Goal: Task Accomplishment & Management: Manage account settings

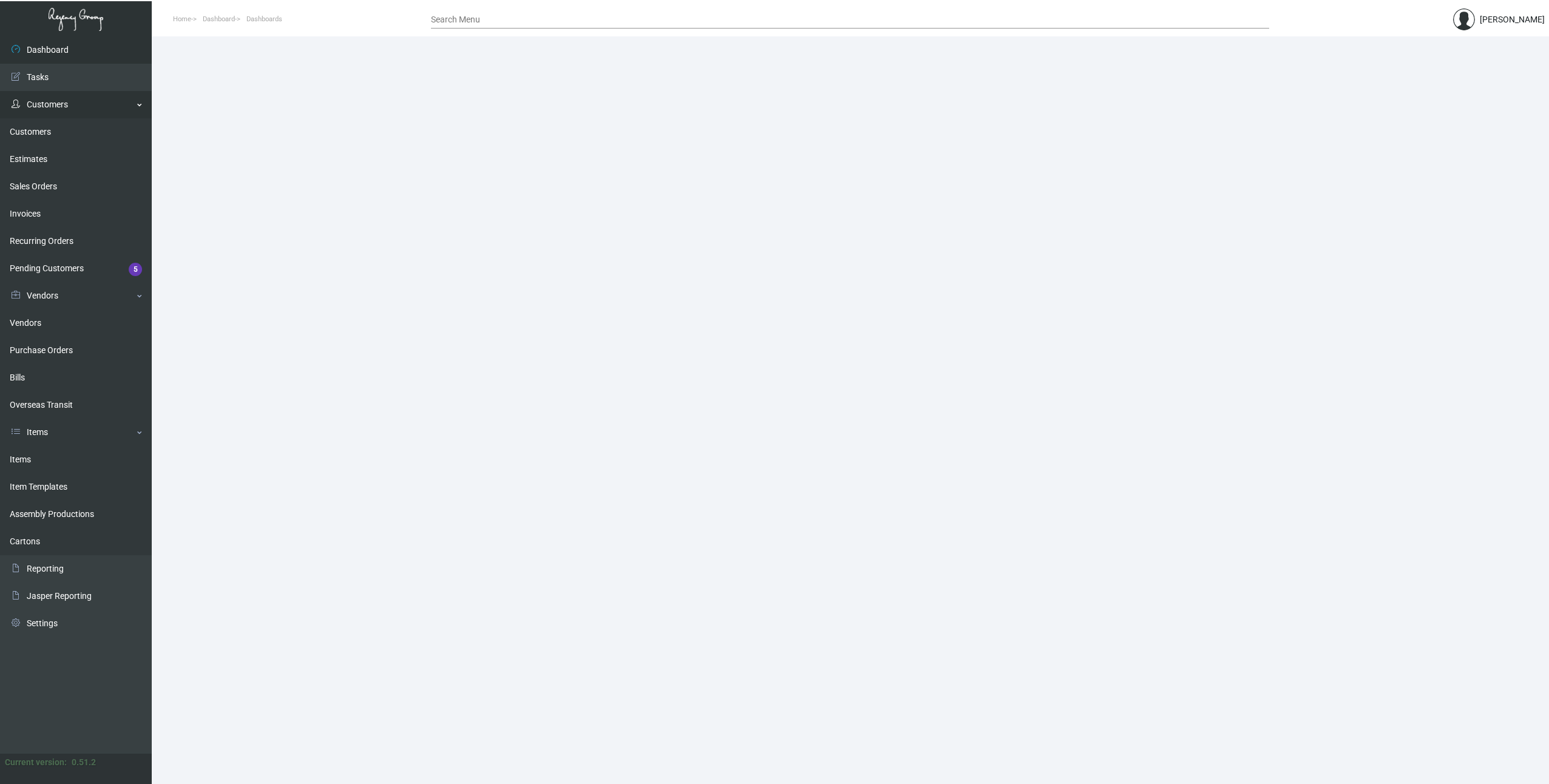
click at [45, 106] on link "Customers" at bounding box center [75, 105] width 152 height 27
click at [26, 104] on link "Customers" at bounding box center [75, 105] width 152 height 27
click at [43, 134] on link "Customers" at bounding box center [75, 132] width 152 height 27
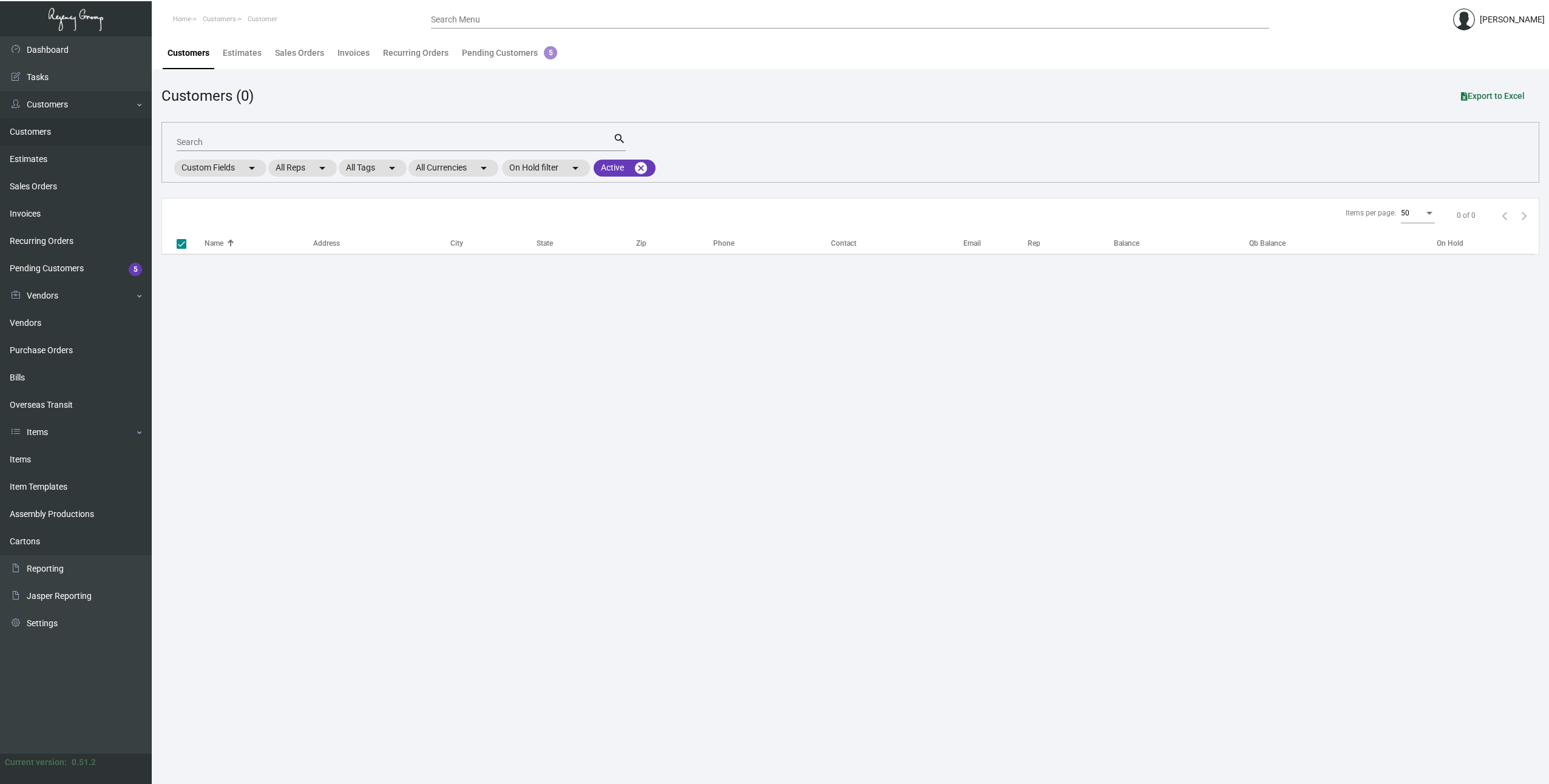
checkbox input "false"
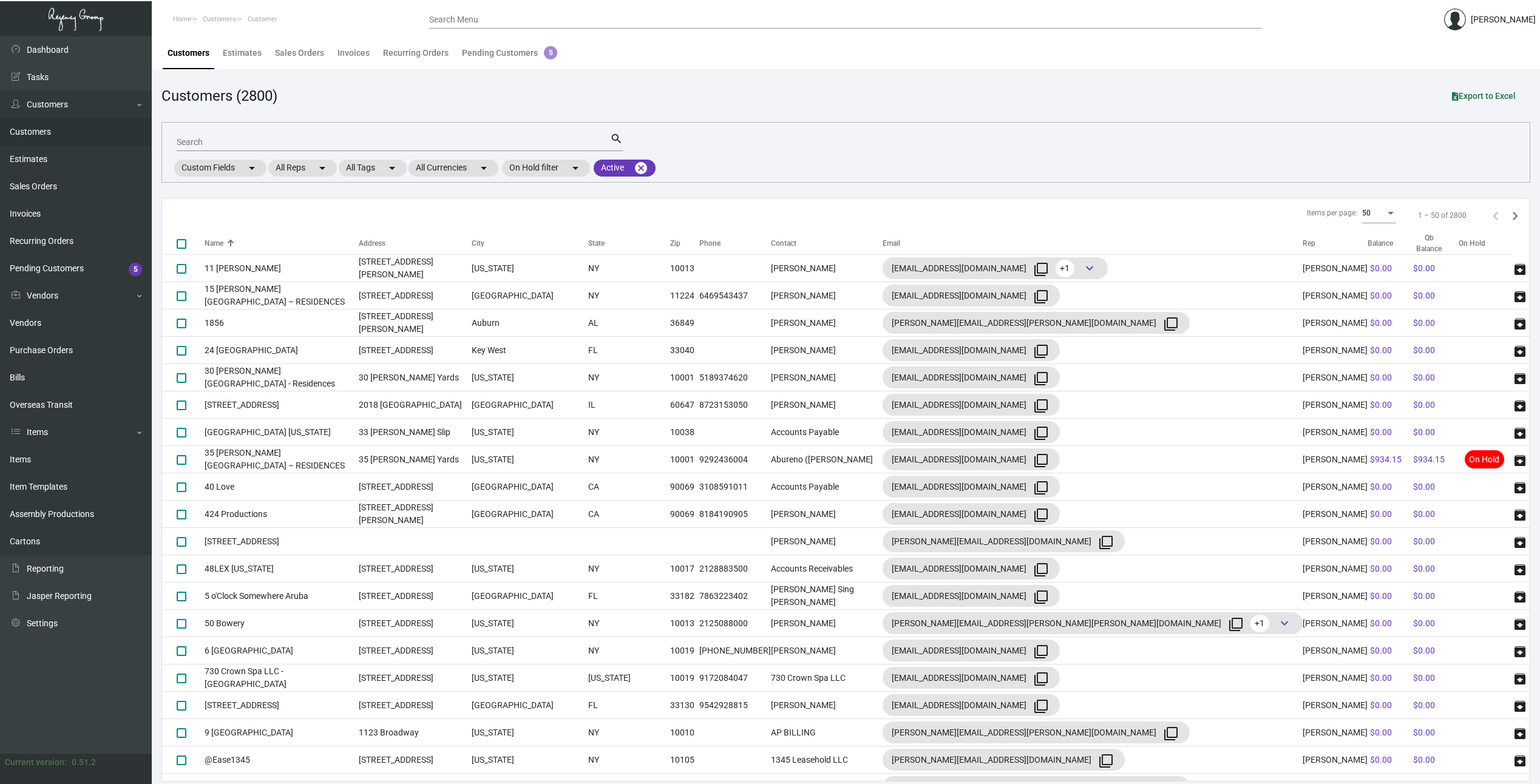
click at [392, 137] on div "Search" at bounding box center [393, 141] width 434 height 19
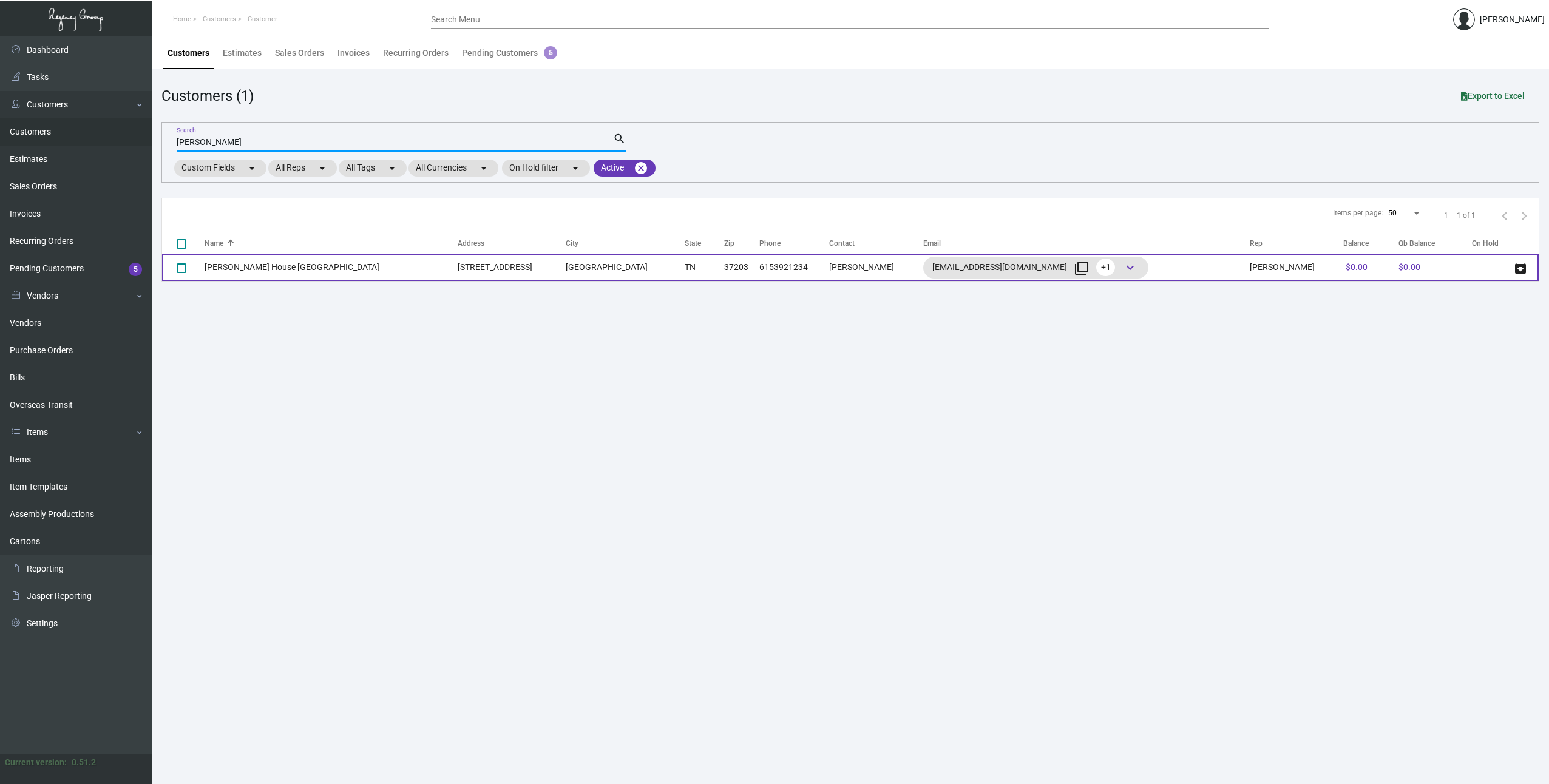
type input "[PERSON_NAME]"
click at [287, 271] on td "[PERSON_NAME] House [GEOGRAPHIC_DATA]" at bounding box center [331, 268] width 253 height 27
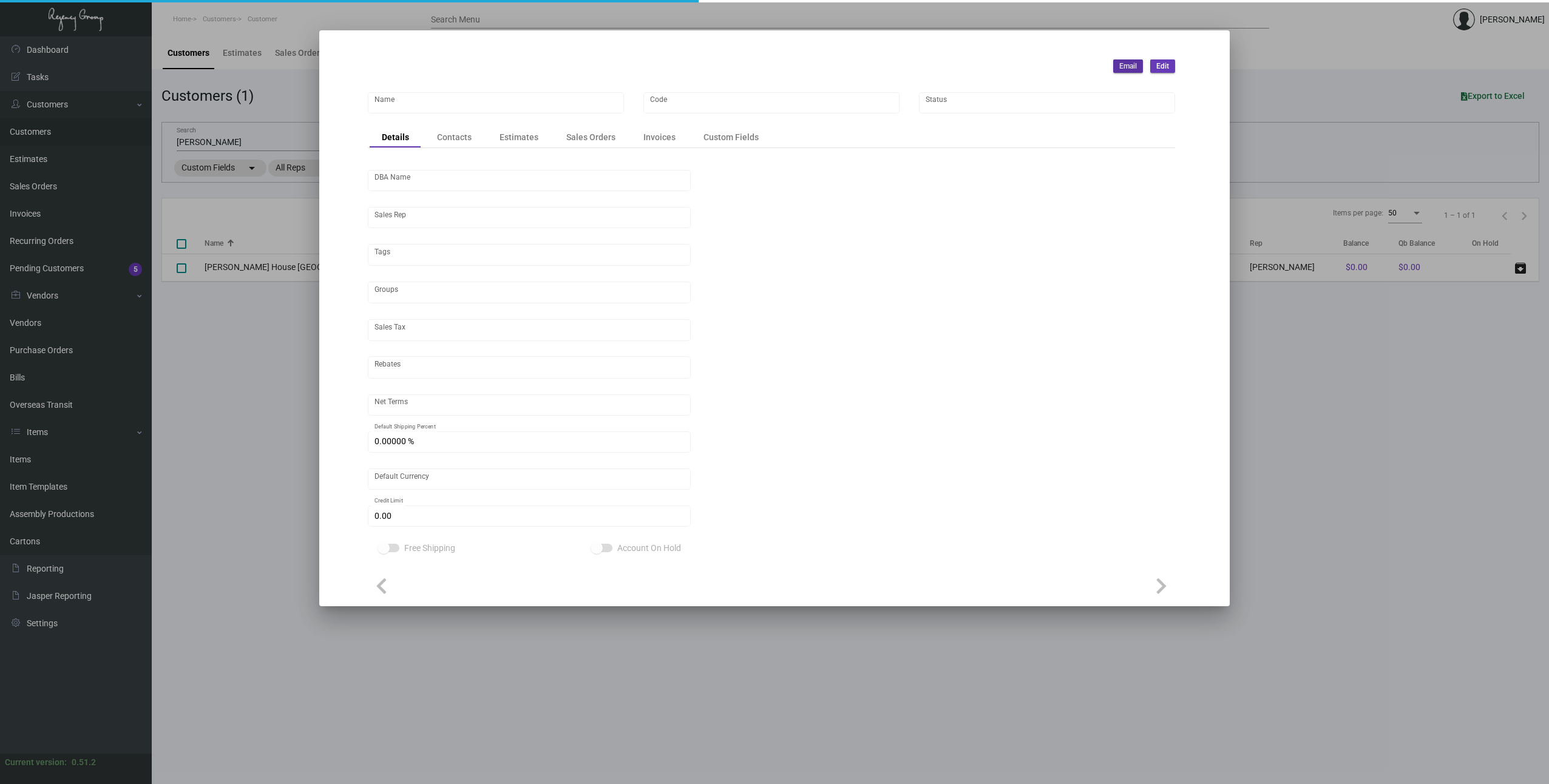
type input "[PERSON_NAME] House [GEOGRAPHIC_DATA]"
type input "HHN"
type input "[PERSON_NAME]"
type input "Out of State"
type input "Net 30"
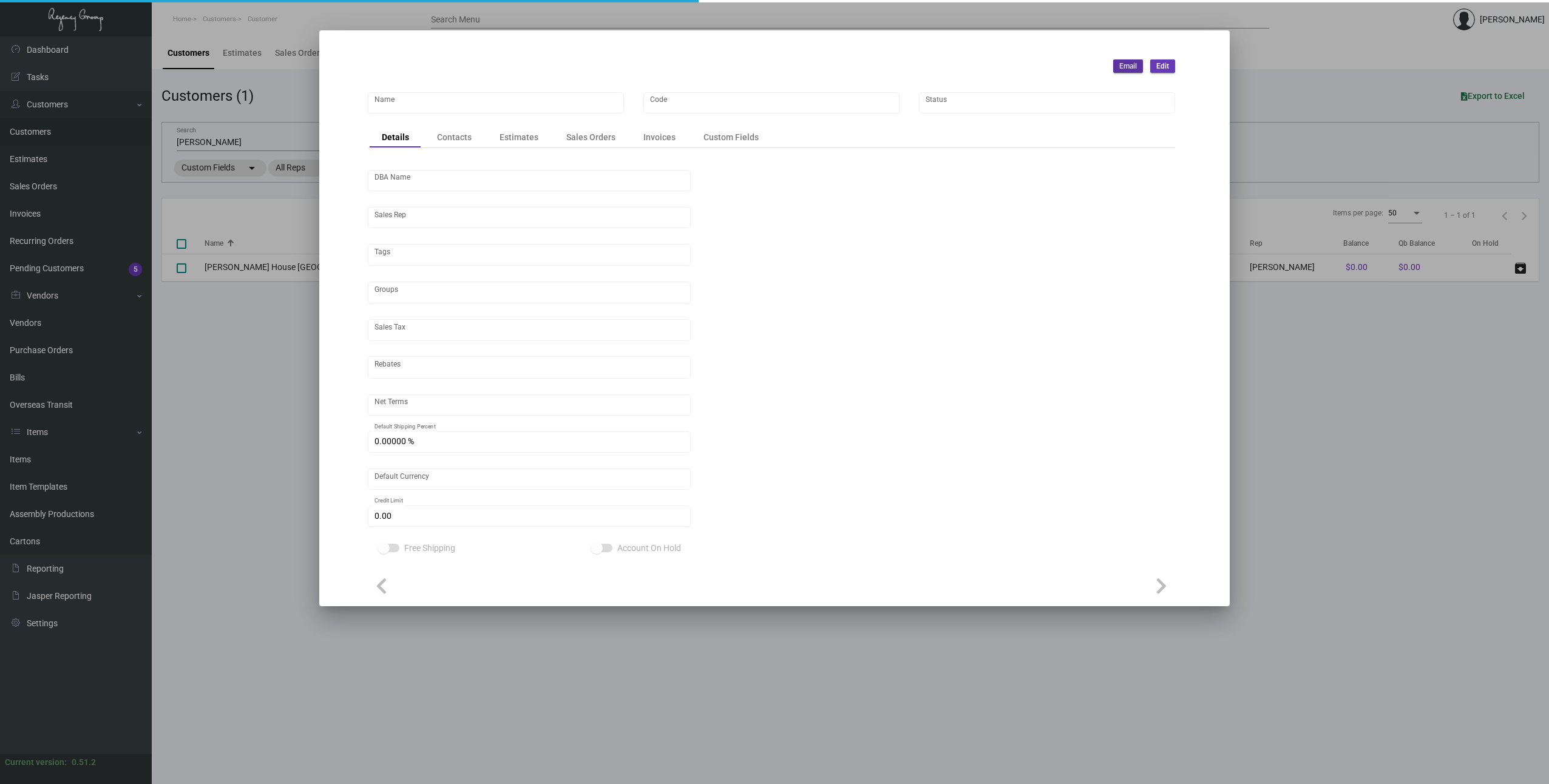
type input "United States Dollar $"
type input "$ 0.00"
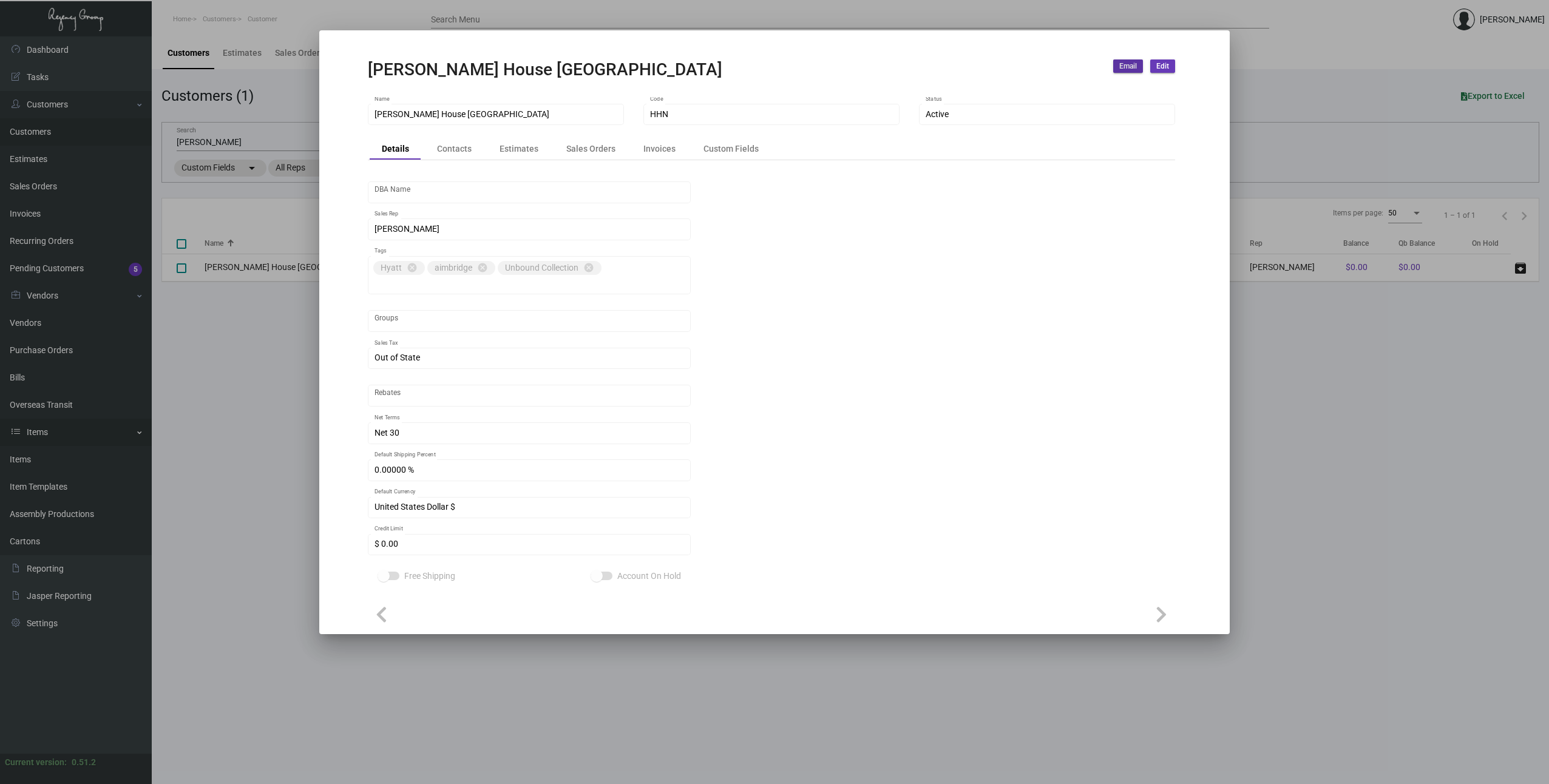
click at [139, 423] on div at bounding box center [775, 392] width 1549 height 784
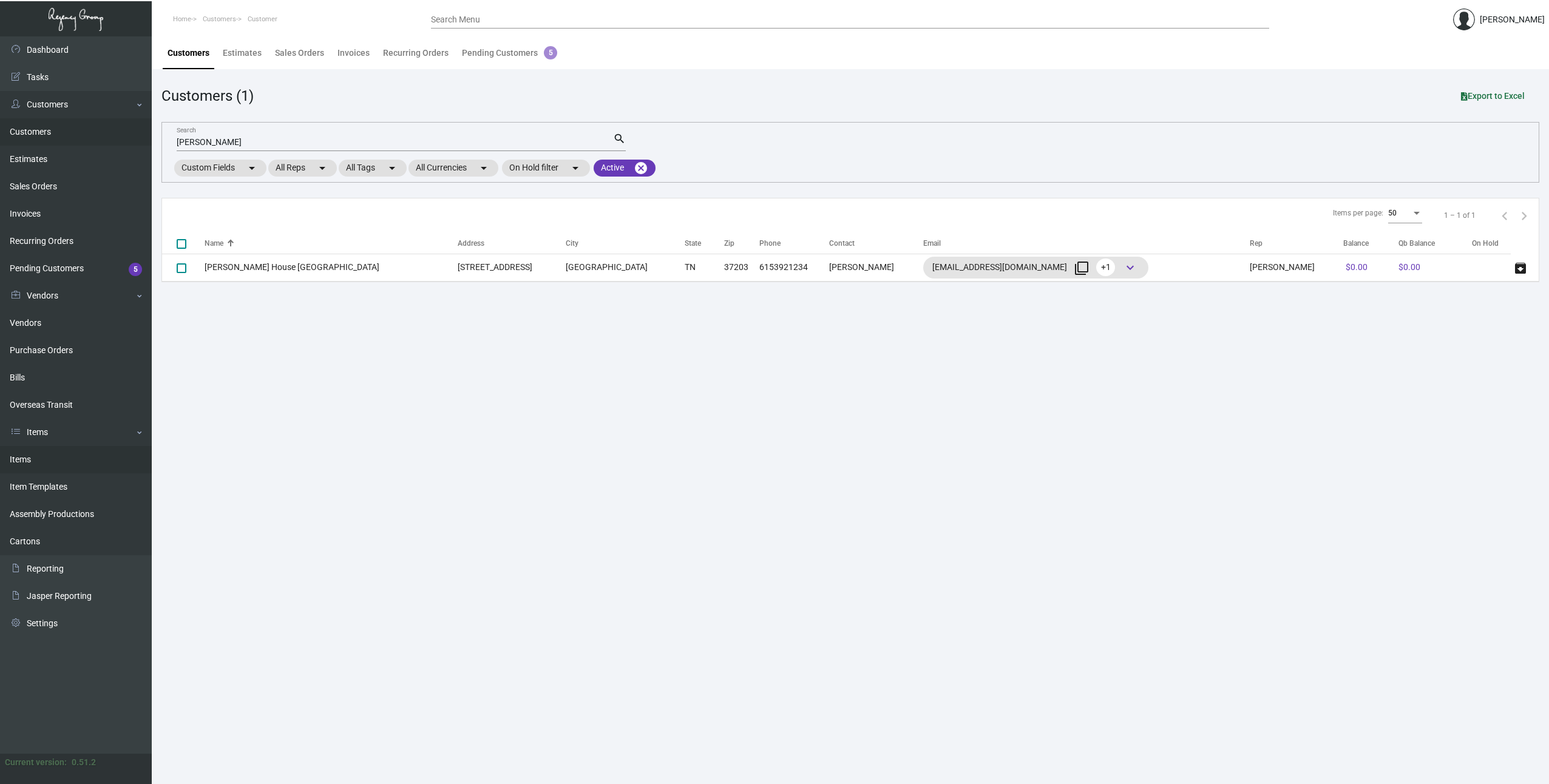
click at [29, 464] on link "Items" at bounding box center [75, 460] width 152 height 27
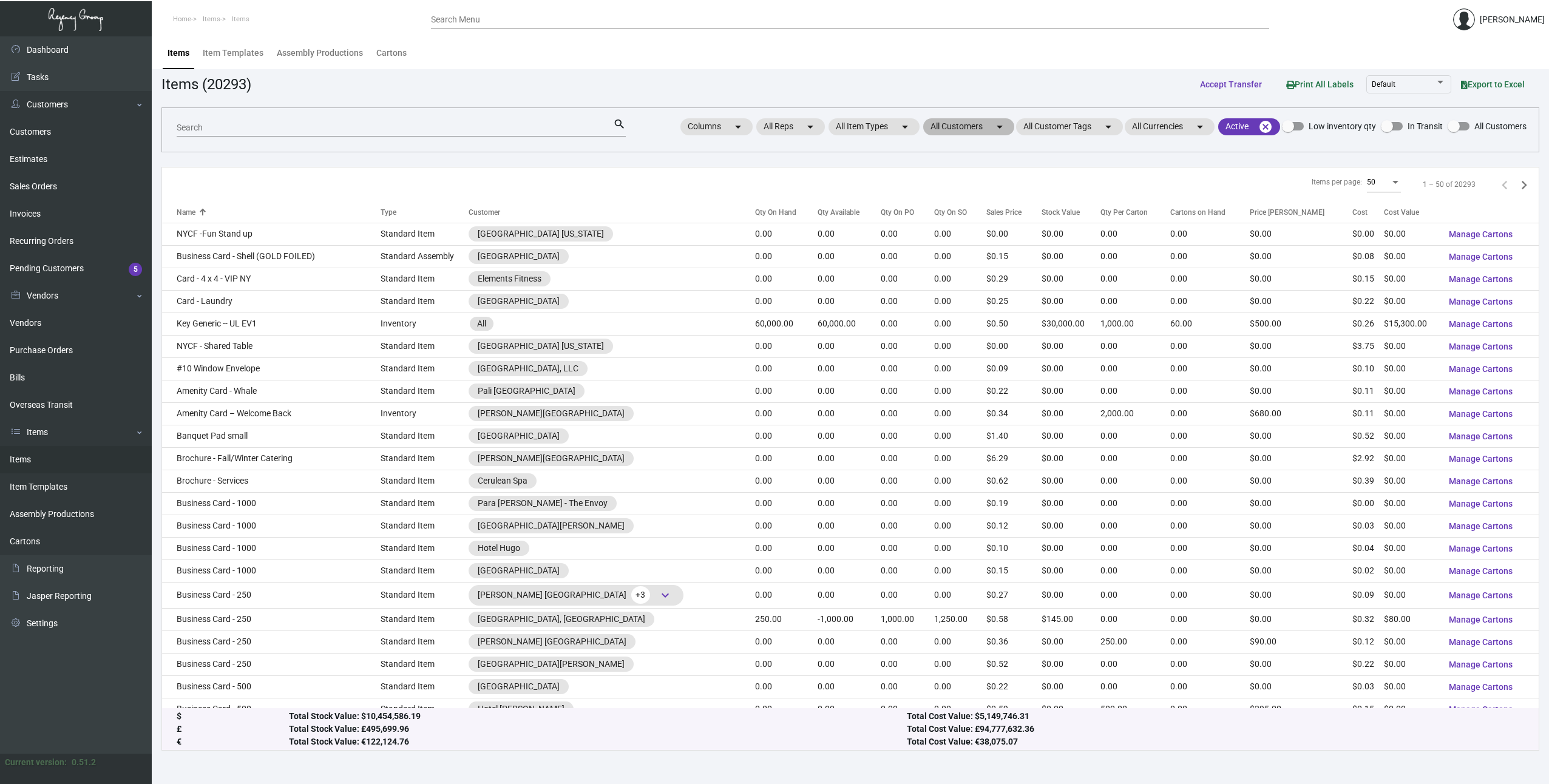
click at [987, 125] on mat-chip "All Customers arrow_drop_down" at bounding box center [969, 127] width 91 height 17
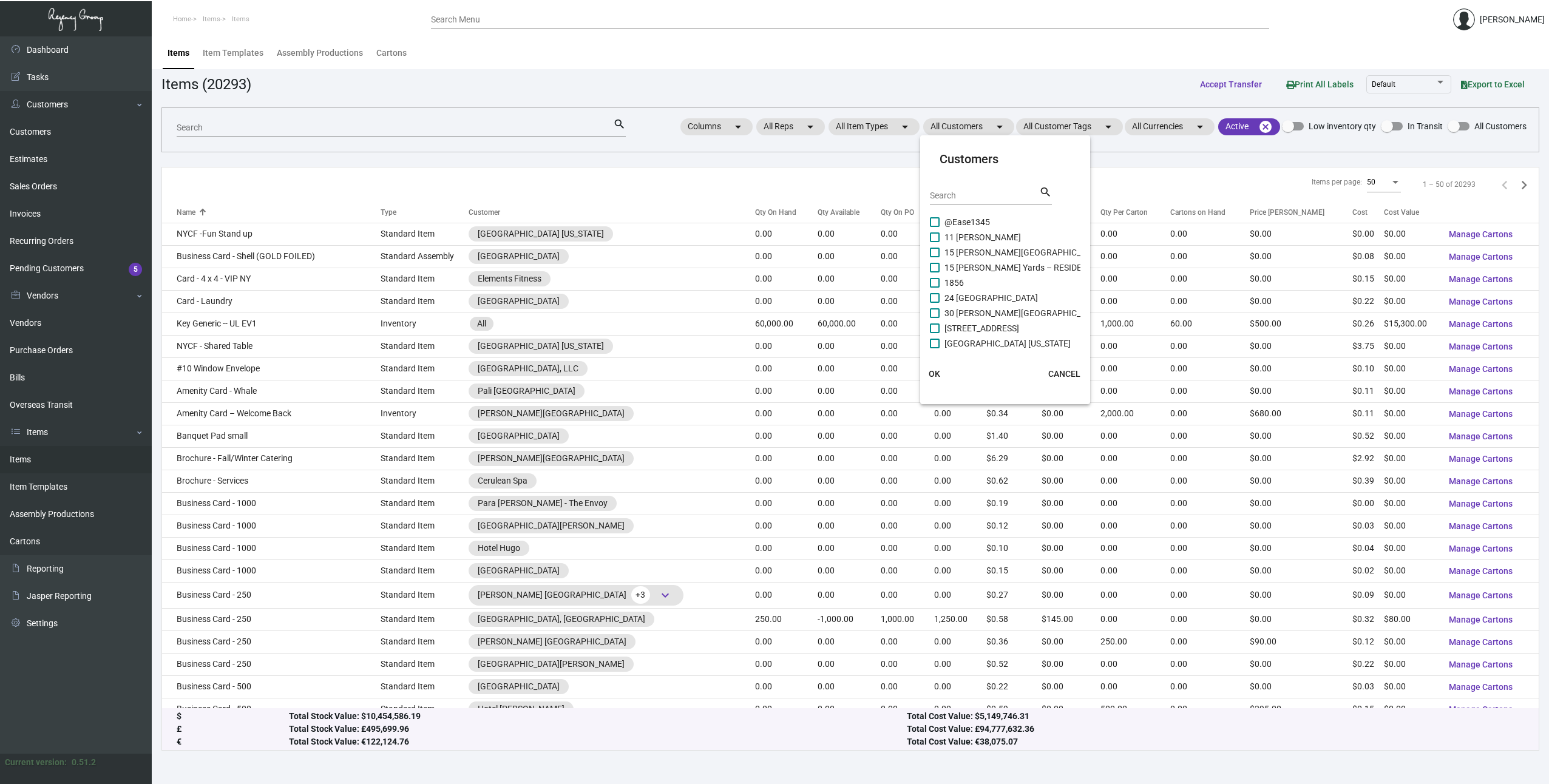
click at [958, 200] on input "Search" at bounding box center [984, 196] width 109 height 10
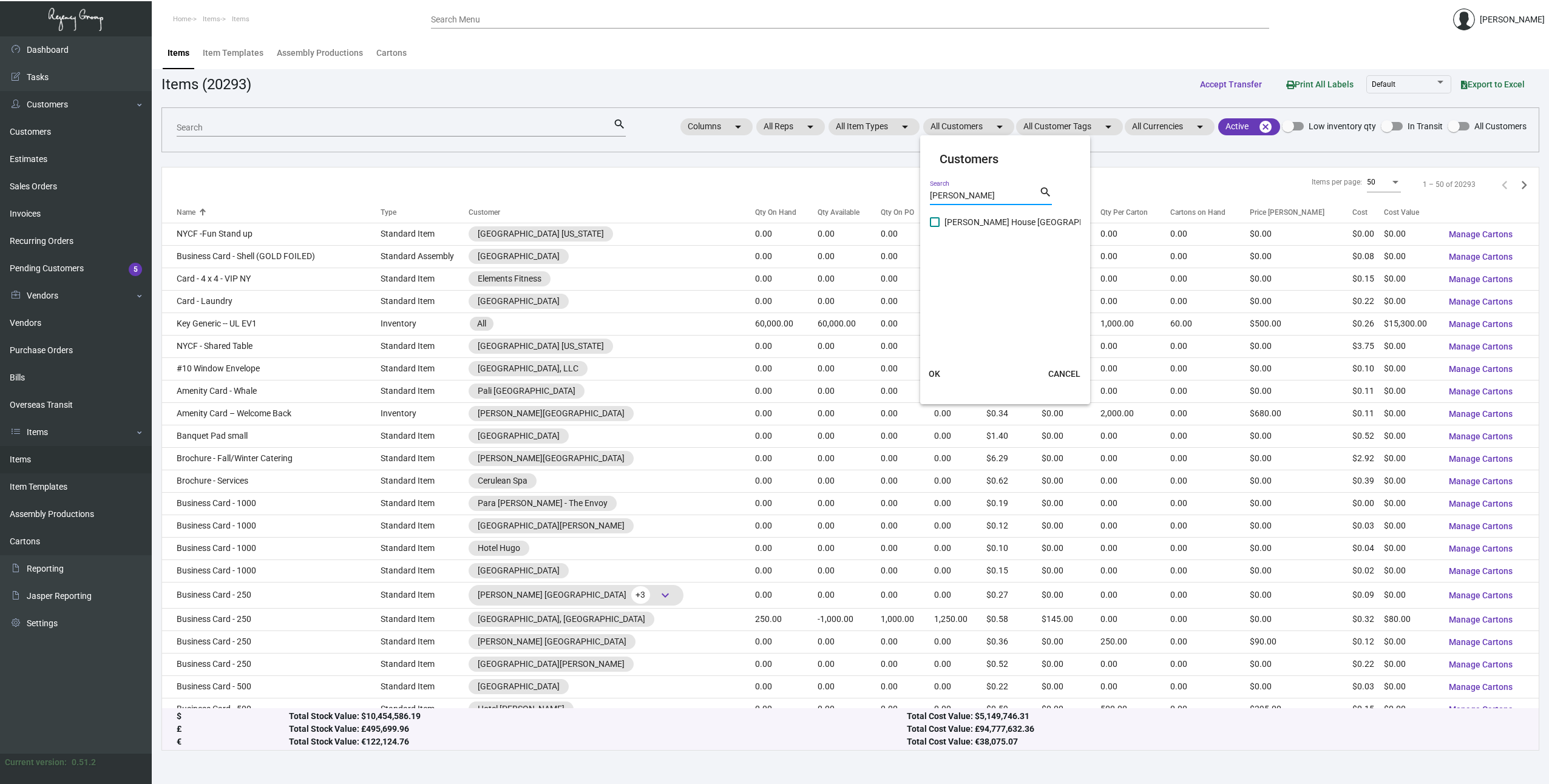
type input "[PERSON_NAME]"
click at [934, 219] on span at bounding box center [934, 222] width 10 height 10
click at [934, 227] on input "[PERSON_NAME] House [GEOGRAPHIC_DATA]" at bounding box center [934, 227] width 1 height 1
checkbox input "true"
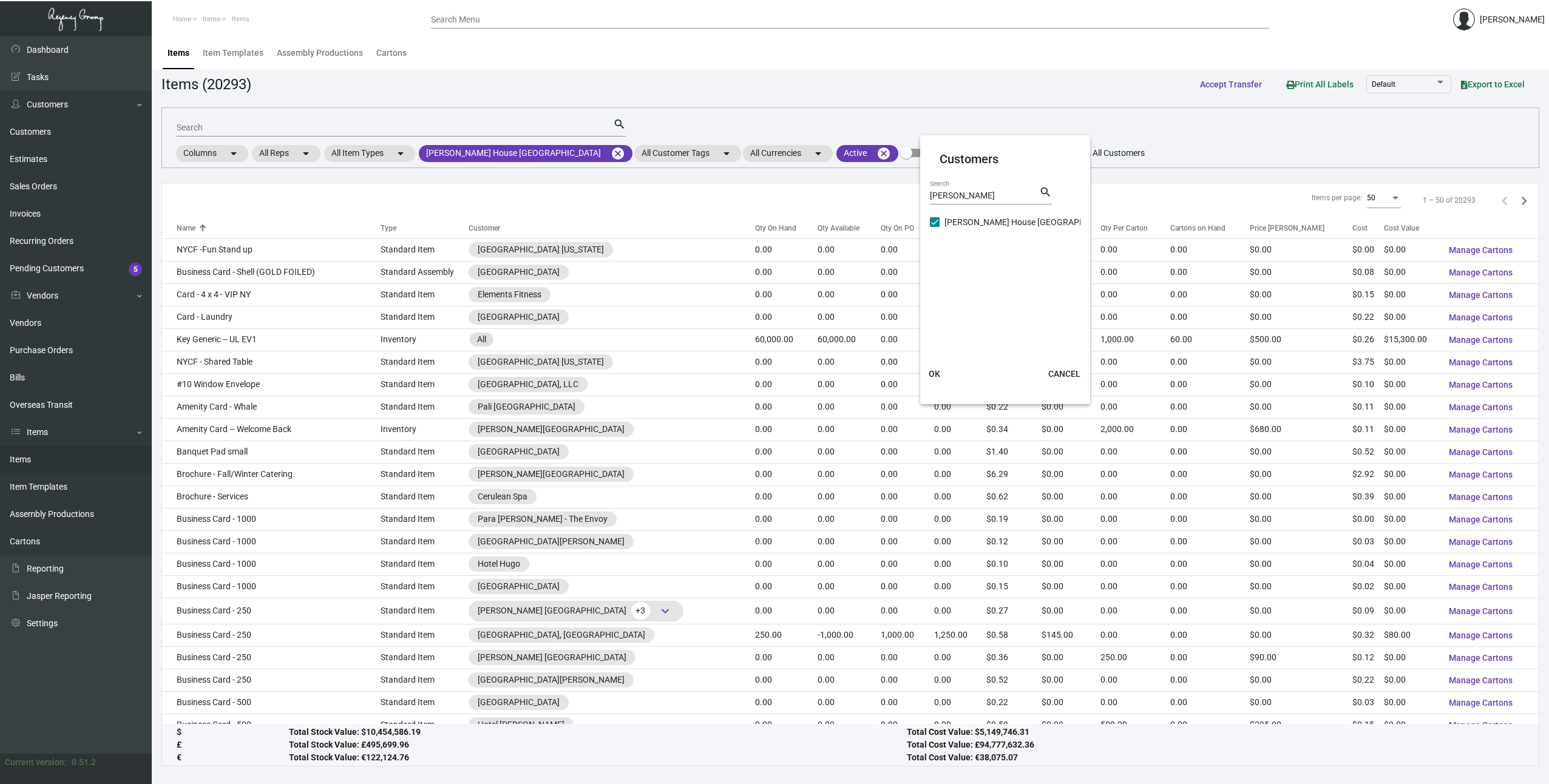
click at [935, 372] on span "OK" at bounding box center [934, 374] width 12 height 10
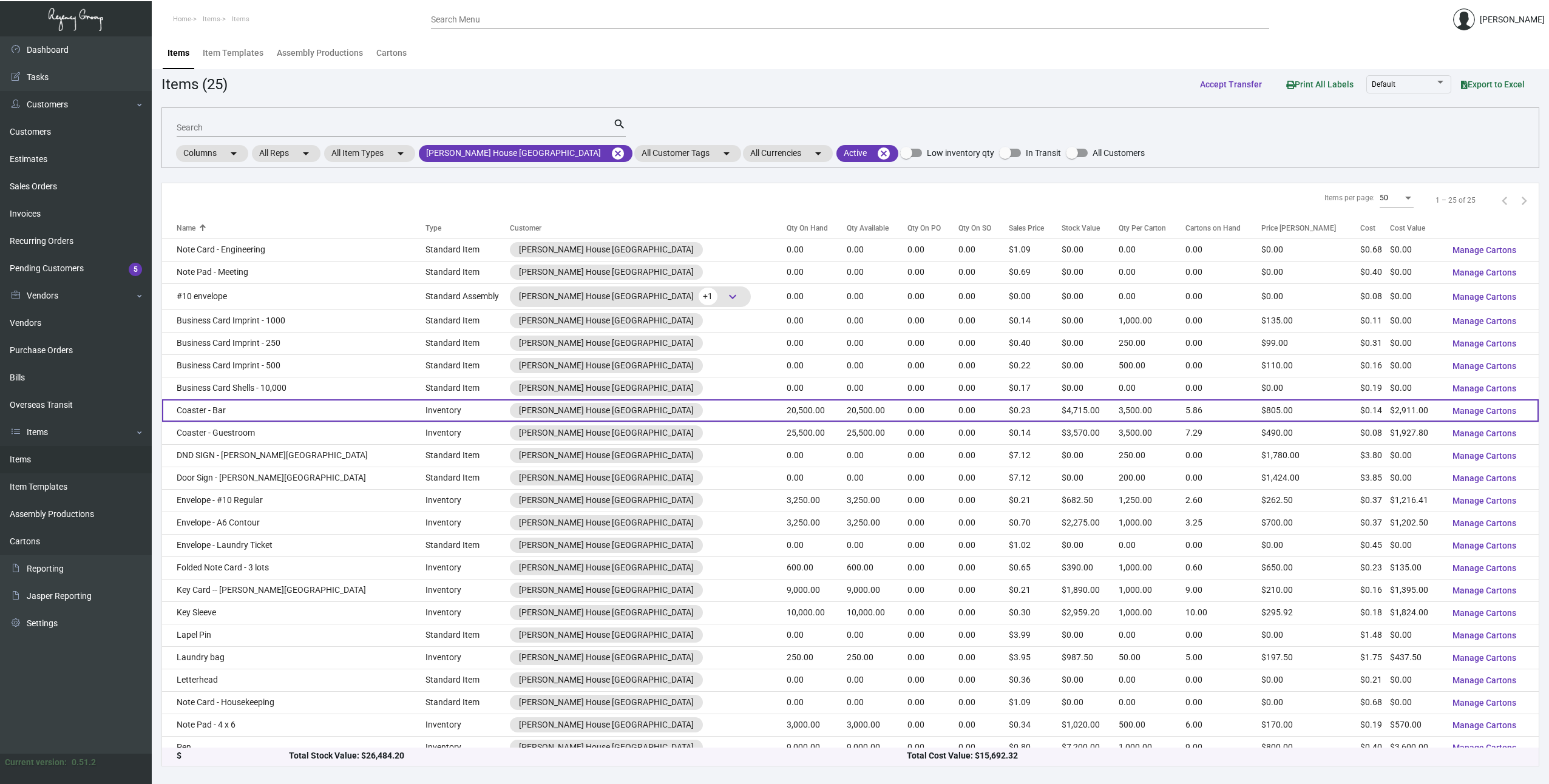
click at [261, 399] on td "Coaster - Bar" at bounding box center [294, 410] width 263 height 23
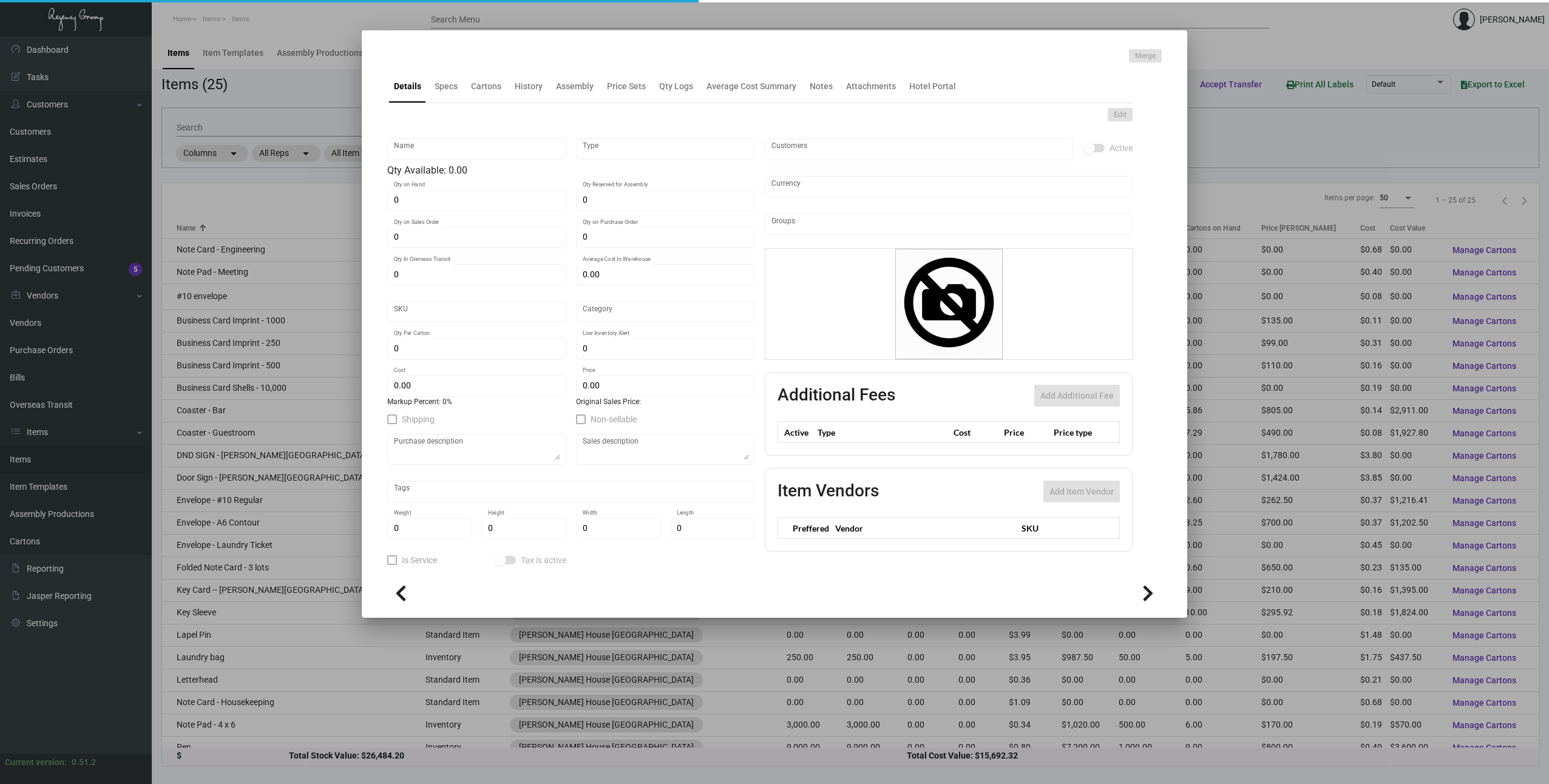
type input "Coaster - Bar"
type input "Inventory"
type input "20,500"
type input "$ 0.40"
type input "Standard"
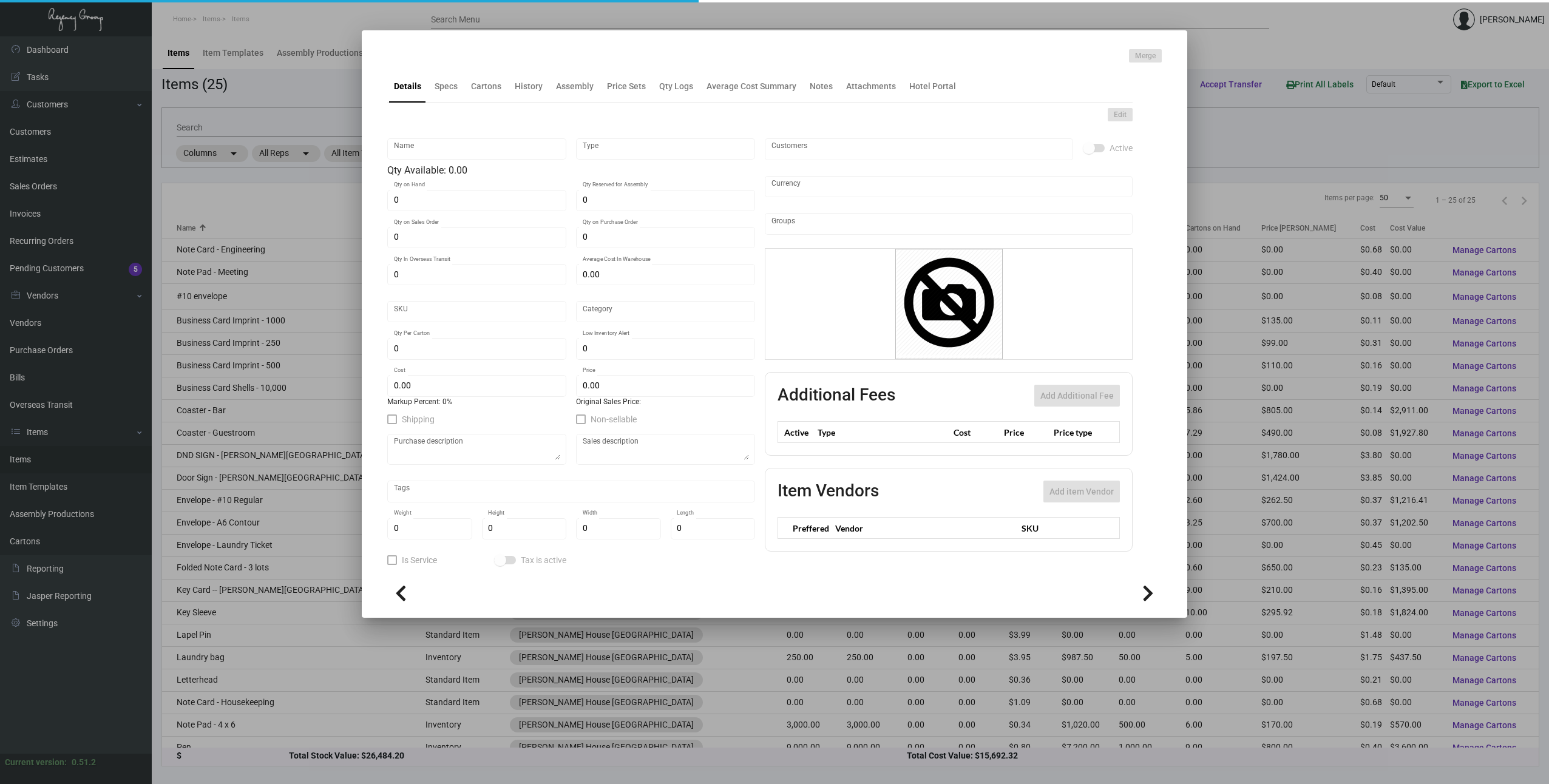
type input "3,500"
type input "5,000"
type input "$ 0.142"
type input "$ 0.23"
checkbox input "true"
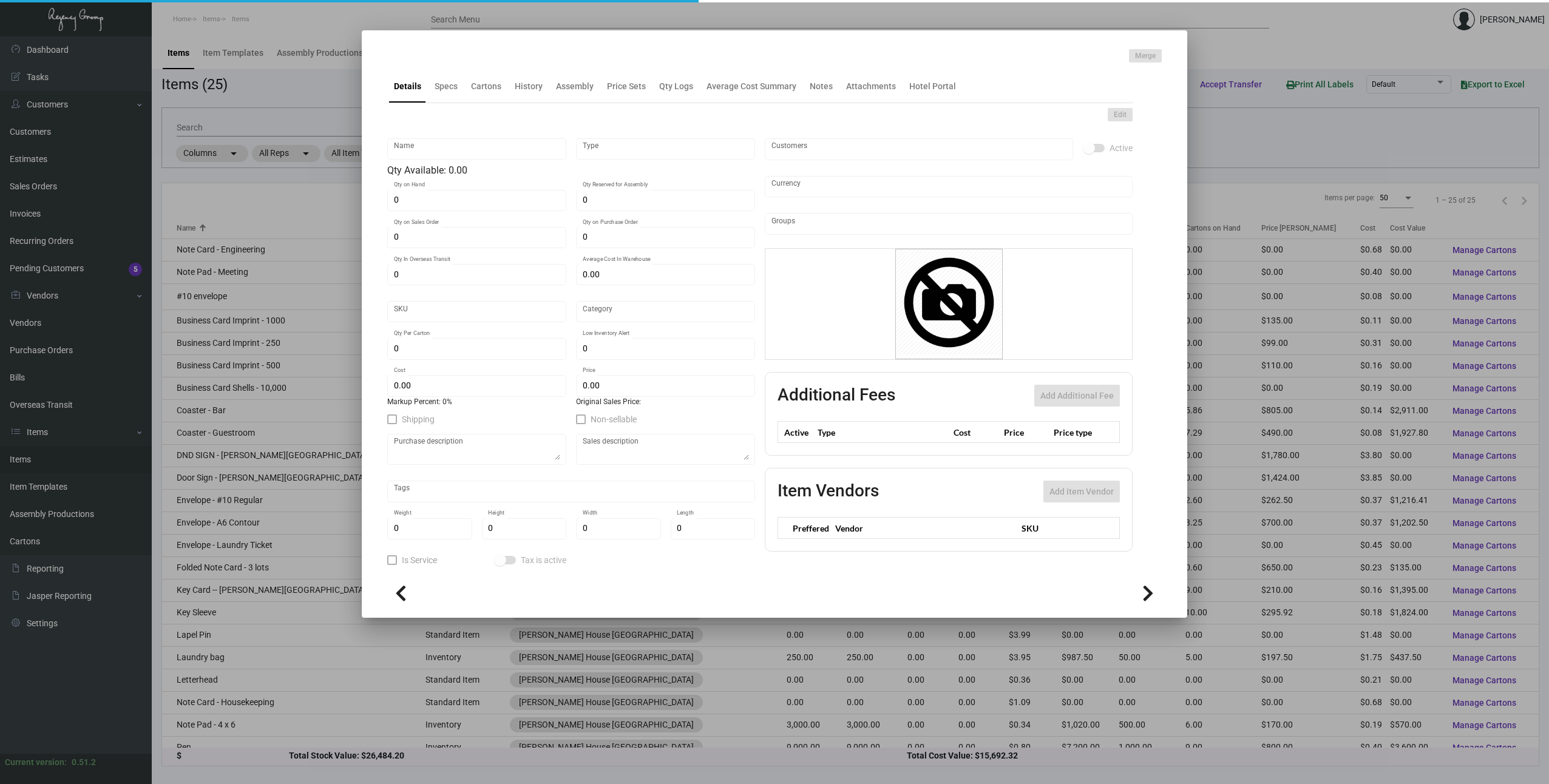
checkbox input "true"
type input "United States Dollar $"
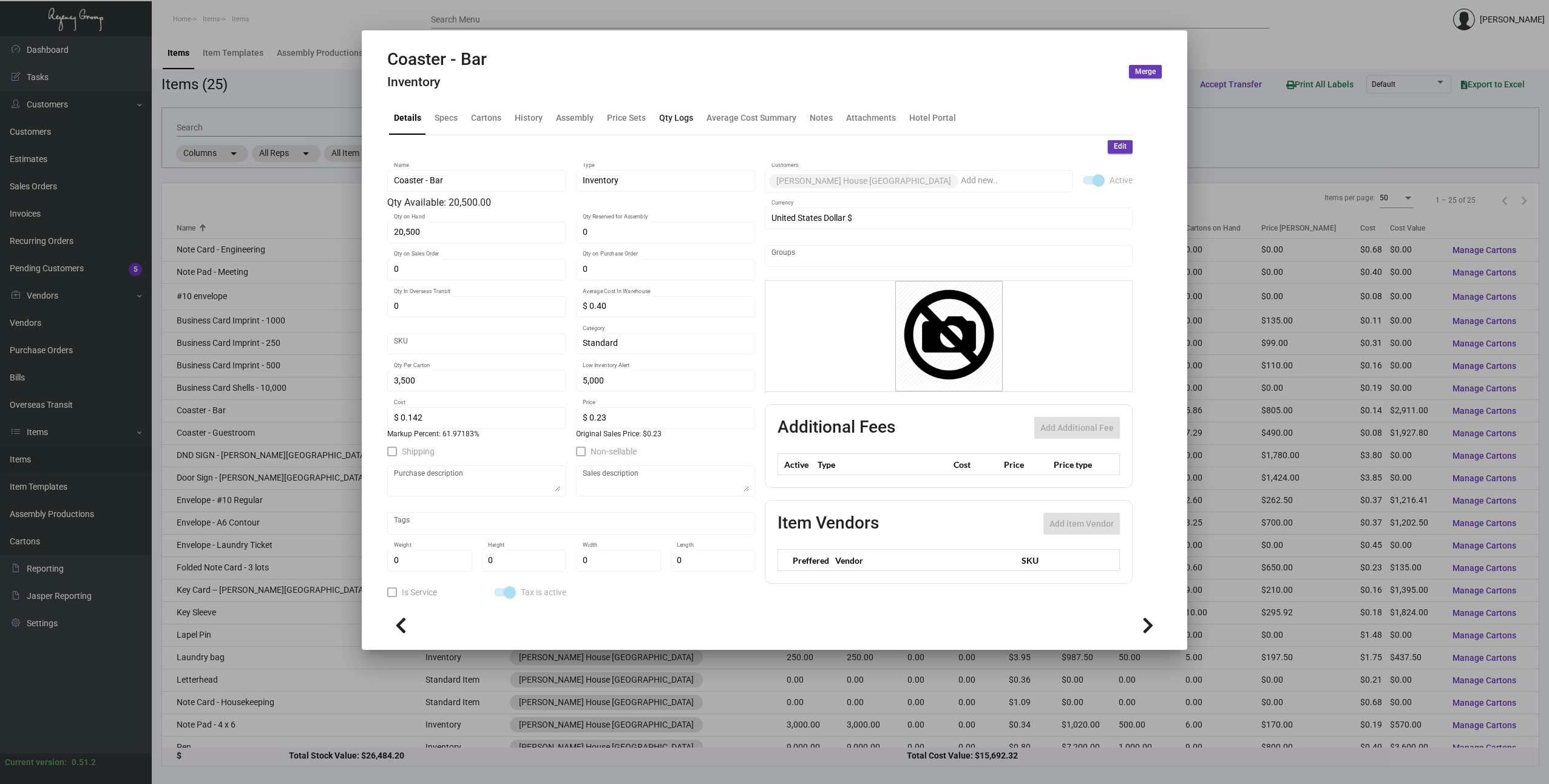
click at [674, 119] on div "Qty Logs" at bounding box center [676, 118] width 34 height 13
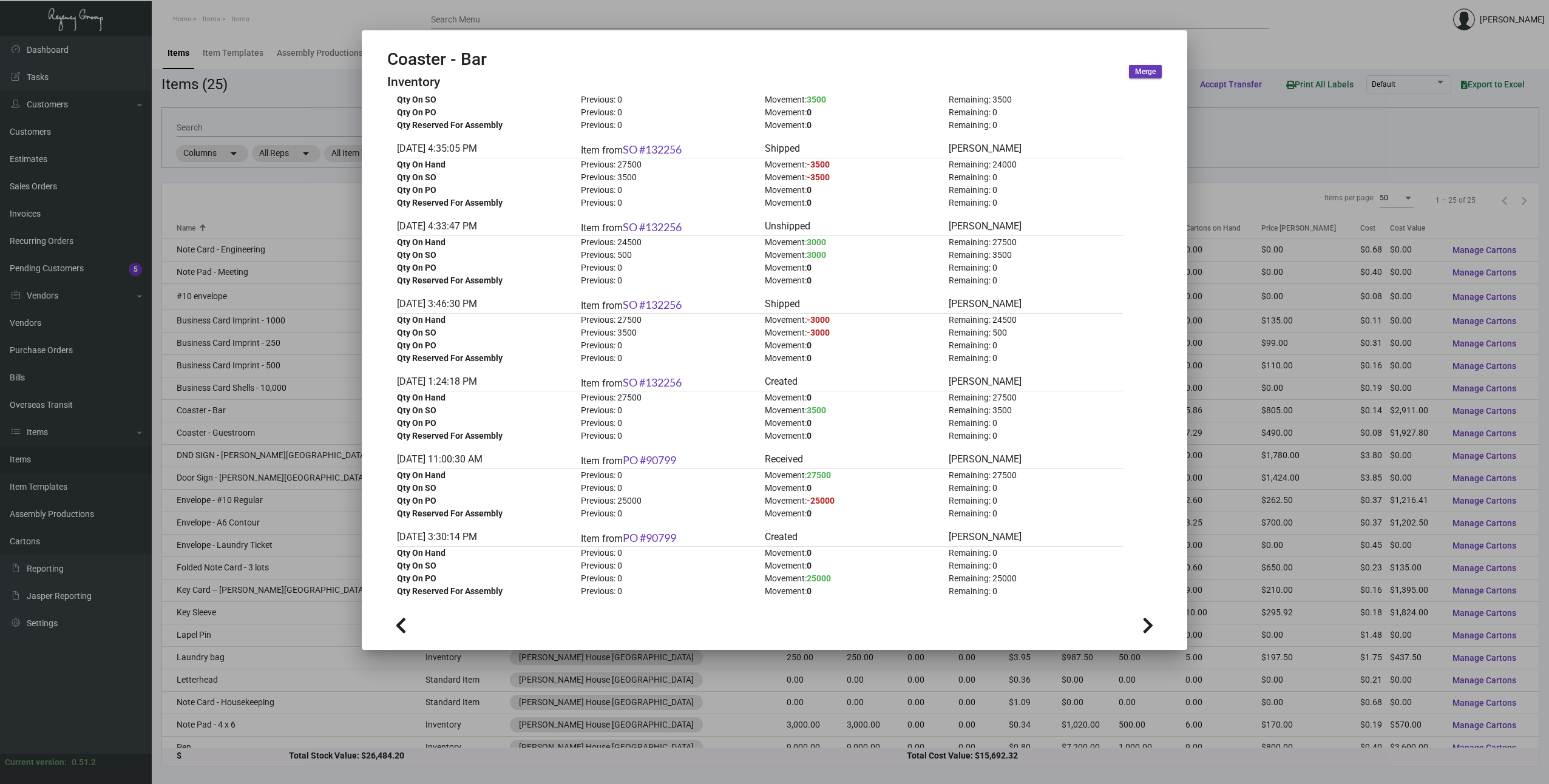
scroll to position [208, 0]
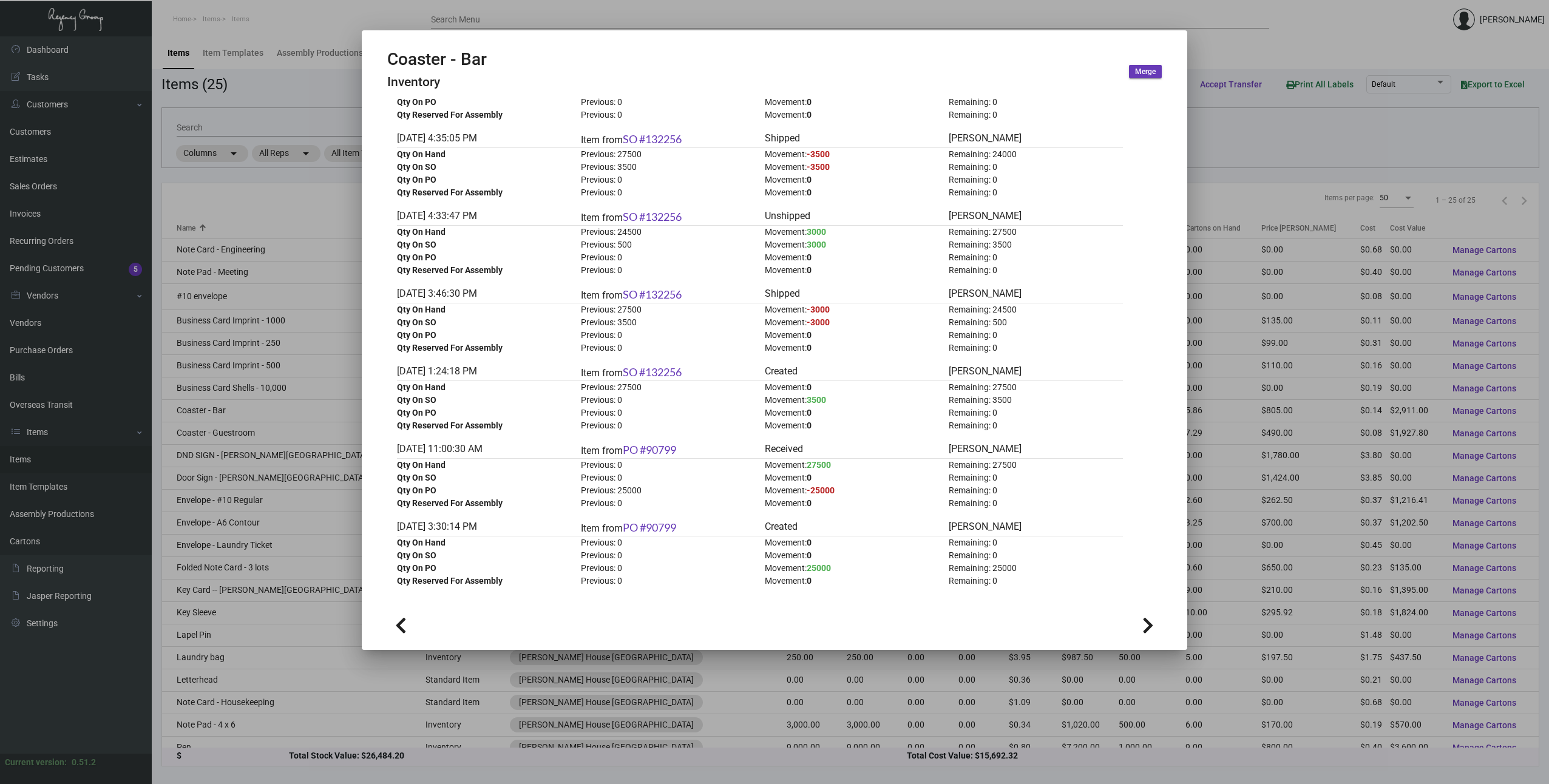
click at [1253, 44] on div at bounding box center [775, 392] width 1549 height 784
